Goal: Find specific page/section: Find specific page/section

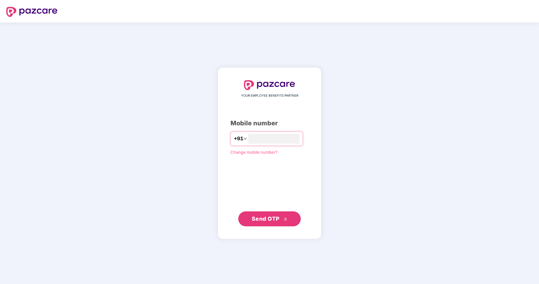
type input "**********"
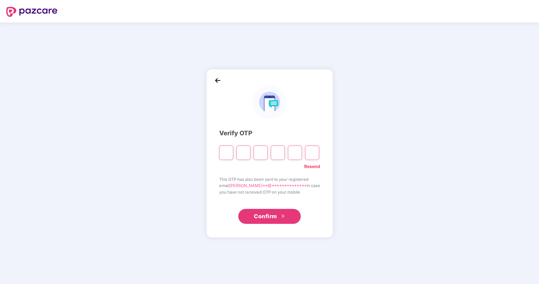
type input "*"
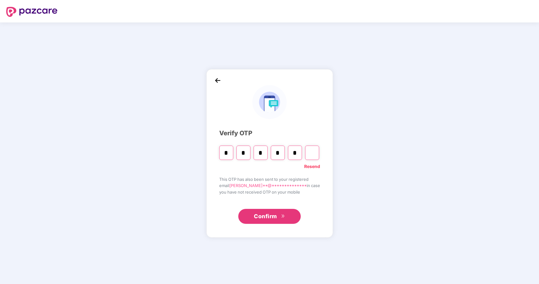
type input "*"
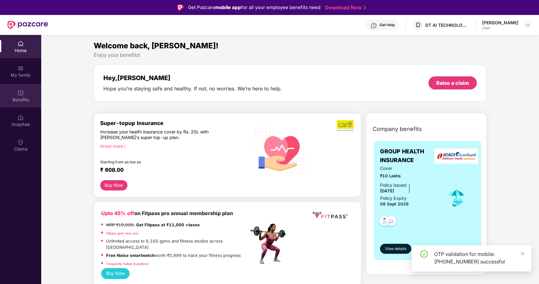
click at [17, 98] on div "Benefits" at bounding box center [20, 100] width 41 height 6
